Goal: Find specific page/section: Find specific page/section

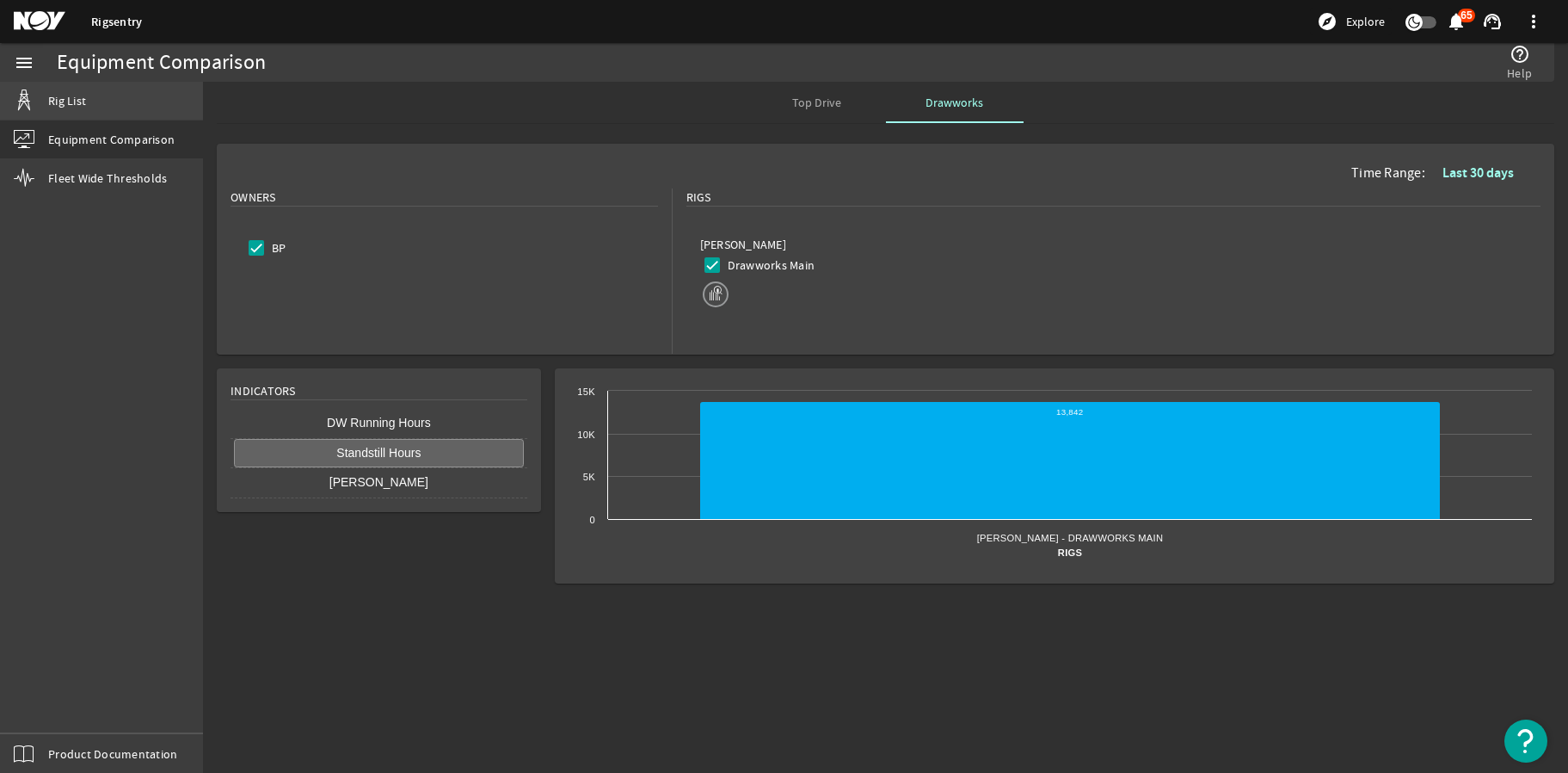
click at [76, 96] on span "Rig List" at bounding box center [67, 101] width 38 height 18
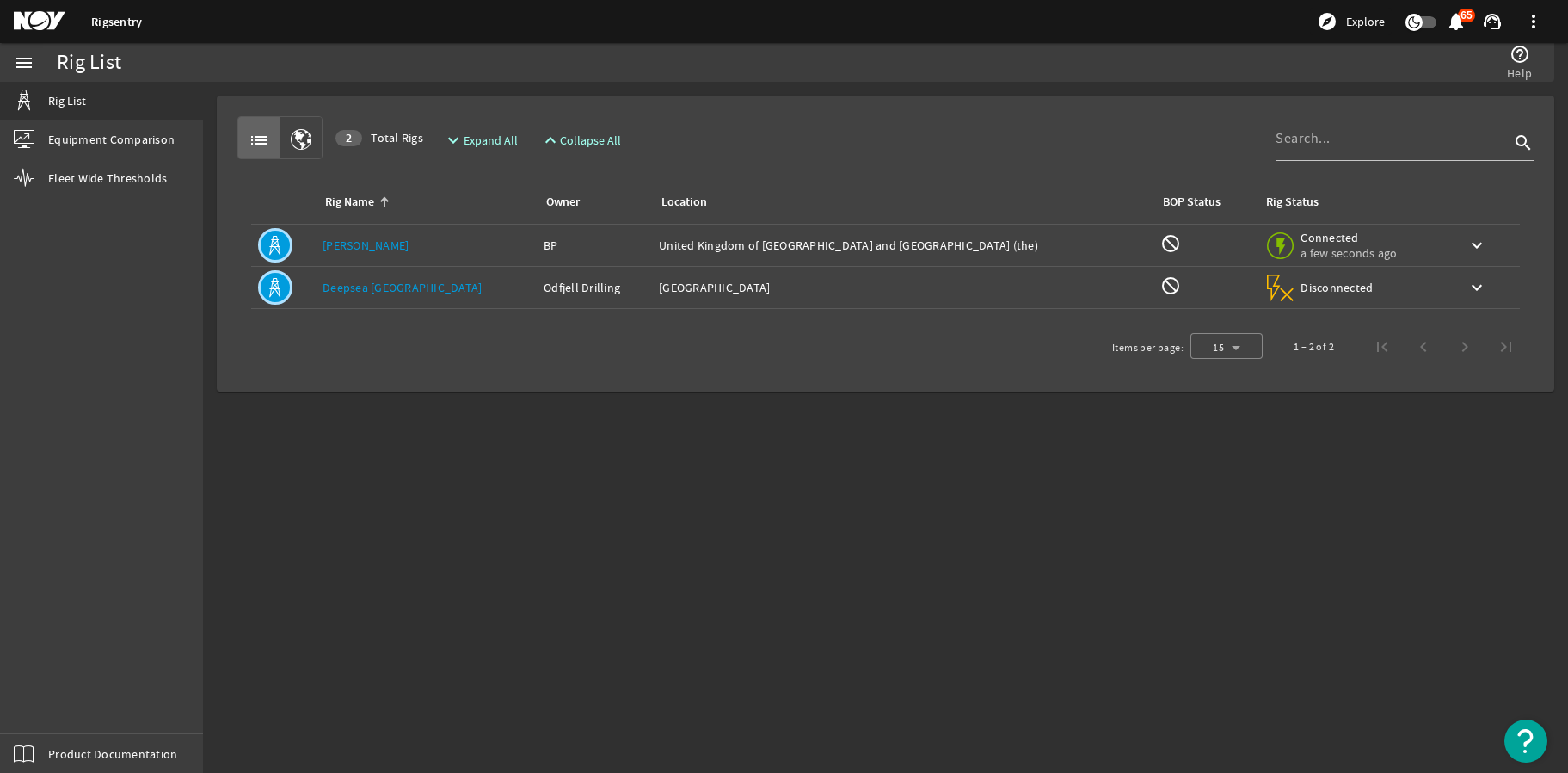
click at [356, 242] on link "[PERSON_NAME]" at bounding box center [365, 245] width 86 height 16
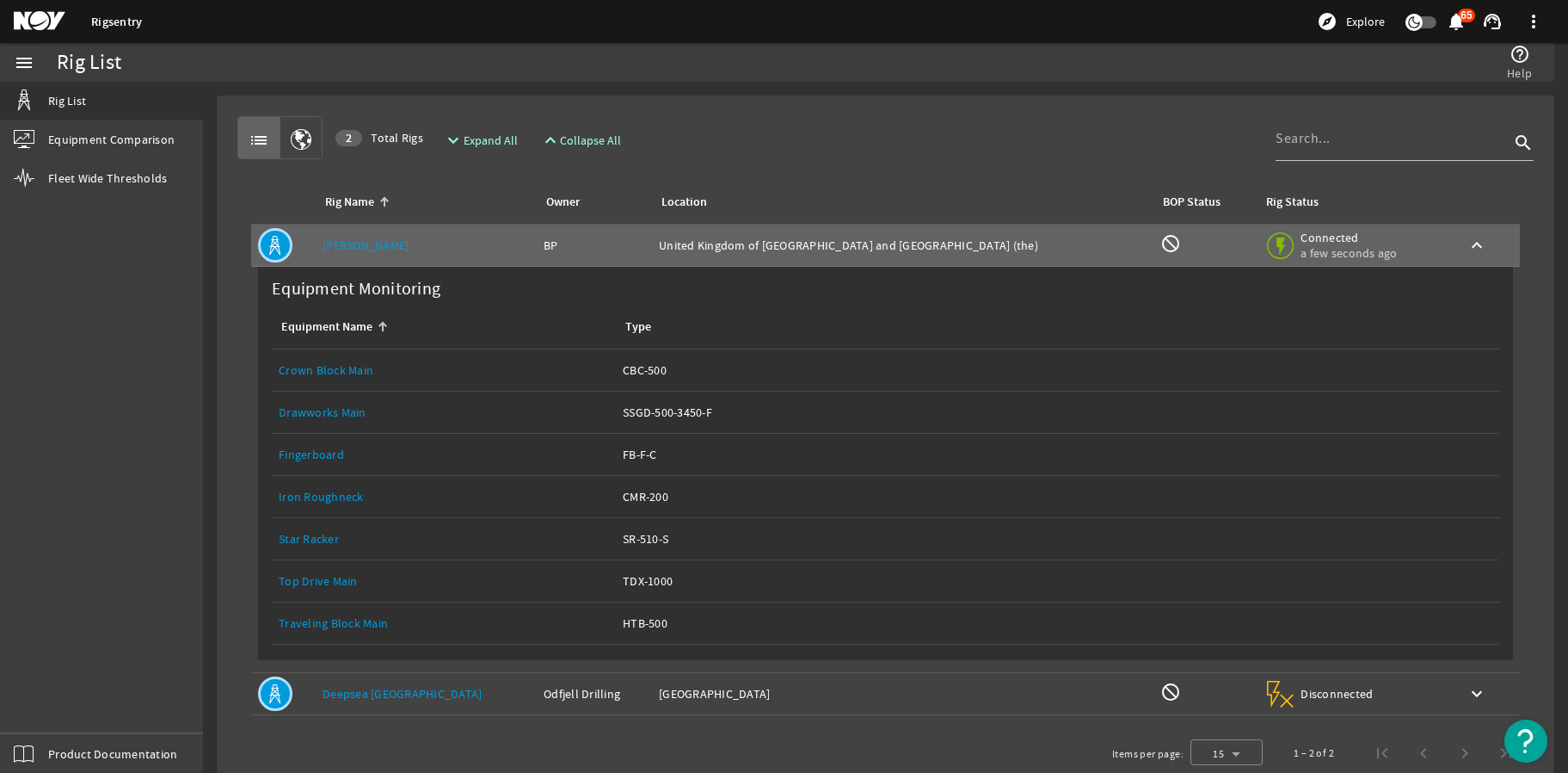
click at [327, 369] on link "Crown Block Main" at bounding box center [326, 371] width 95 height 16
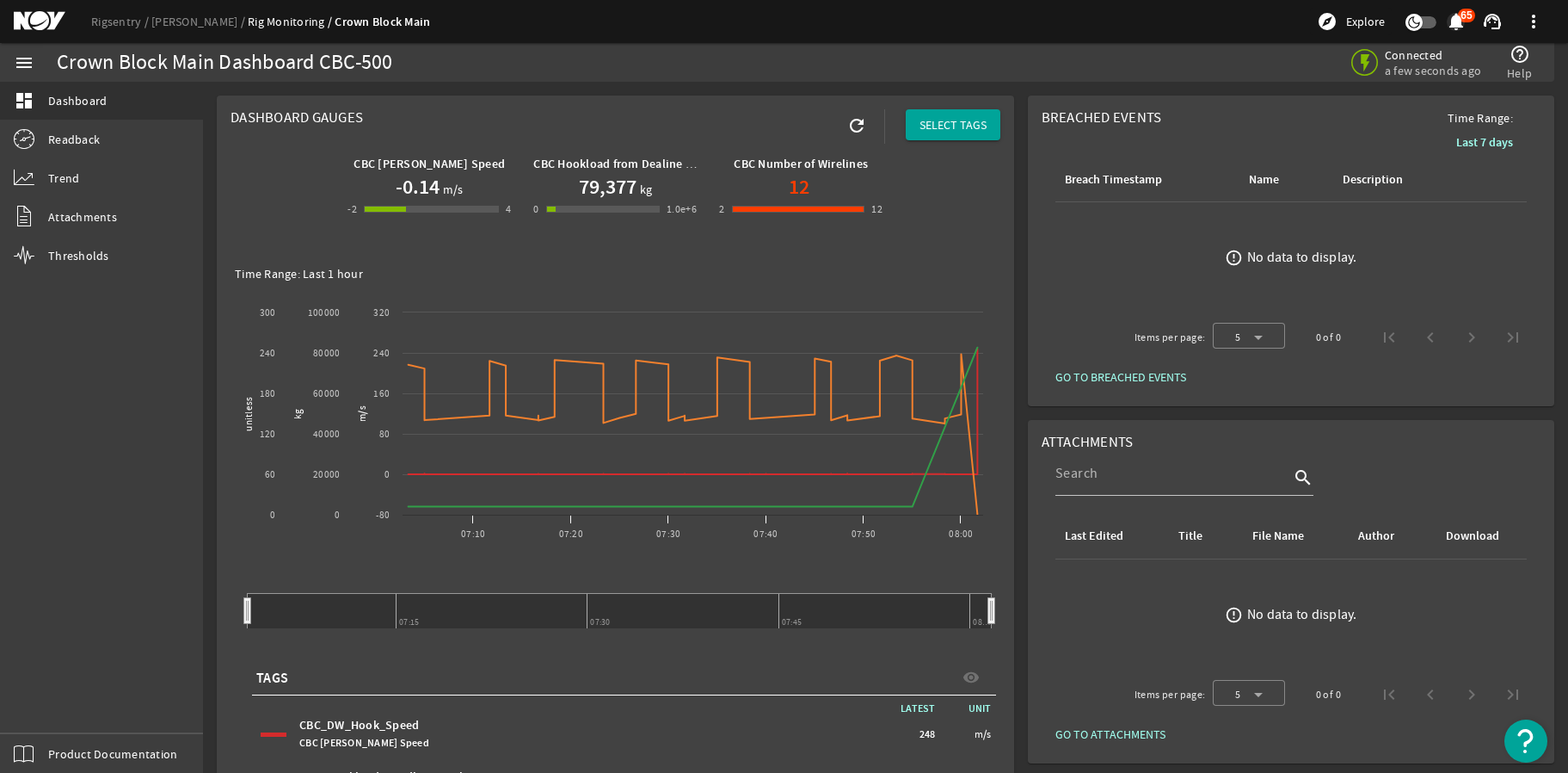
click at [1458, 26] on mat-icon "notifications" at bounding box center [1457, 22] width 21 height 21
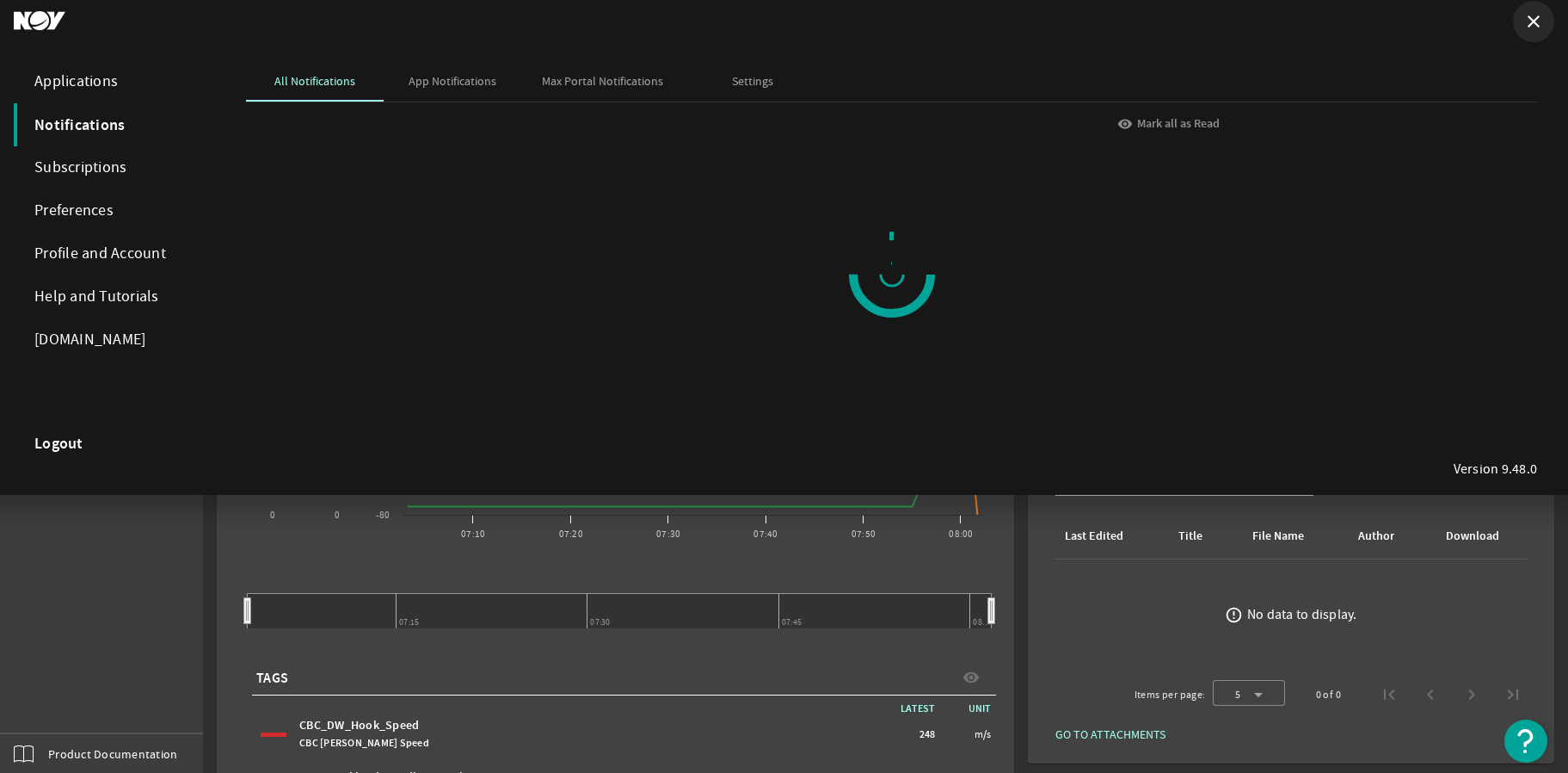
click at [1534, 23] on mat-icon "close" at bounding box center [1534, 22] width 21 height 21
